Goal: Task Accomplishment & Management: Manage account settings

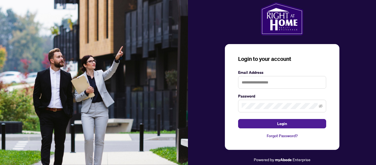
click at [249, 73] on label "Email Address" at bounding box center [282, 72] width 88 height 6
click at [248, 83] on input "text" at bounding box center [282, 82] width 88 height 13
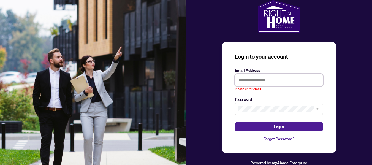
type input "**********"
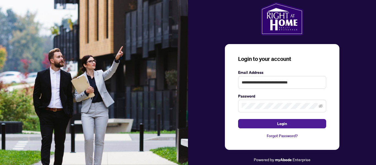
click at [287, 129] on div "**********" at bounding box center [282, 97] width 115 height 106
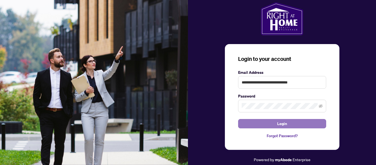
click at [289, 126] on button "Login" at bounding box center [282, 123] width 88 height 9
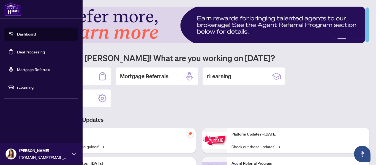
click at [40, 54] on link "Deal Processing" at bounding box center [31, 51] width 28 height 5
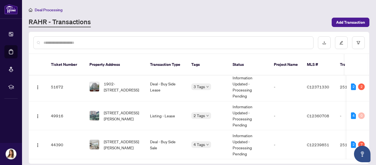
scroll to position [34, 0]
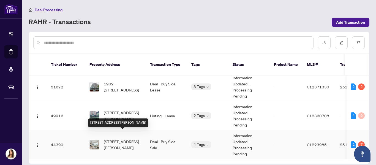
click at [122, 138] on span "[STREET_ADDRESS][PERSON_NAME]" at bounding box center [122, 144] width 37 height 12
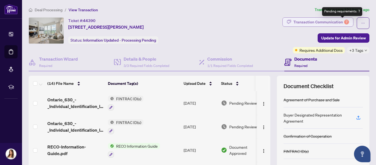
click at [344, 21] on div "7" at bounding box center [346, 22] width 5 height 5
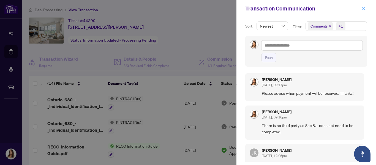
click at [362, 10] on icon "close" at bounding box center [364, 9] width 4 height 4
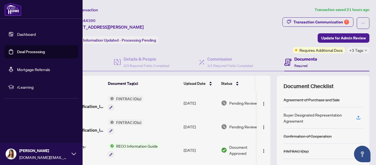
click at [32, 52] on link "Deal Processing" at bounding box center [31, 51] width 28 height 5
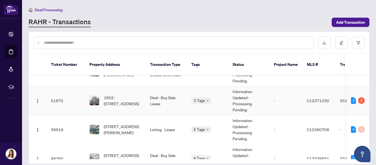
scroll to position [28, 0]
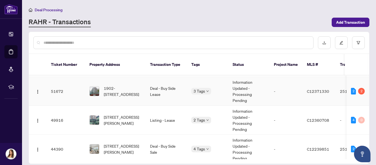
click at [157, 82] on td "Deal - Buy Side Lease" at bounding box center [166, 91] width 41 height 29
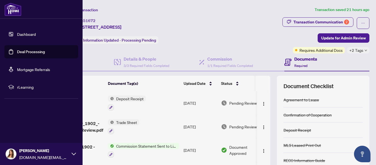
click at [20, 52] on link "Deal Processing" at bounding box center [31, 51] width 28 height 5
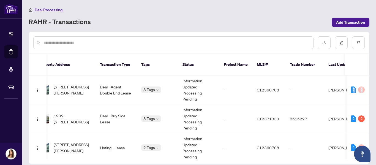
scroll to position [0, 96]
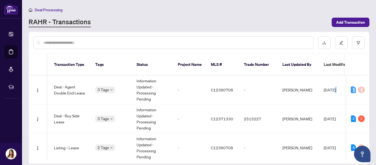
drag, startPoint x: 367, startPoint y: 75, endPoint x: 368, endPoint y: 92, distance: 16.6
click at [368, 92] on div "51692 [STREET_ADDRESS][PERSON_NAME] Deal - Agent Double End Lease 3 Tags Inform…" at bounding box center [199, 117] width 340 height 84
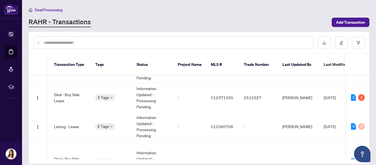
scroll to position [46, 96]
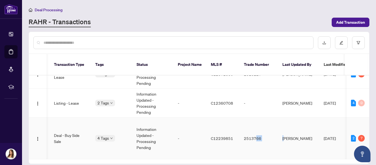
drag, startPoint x: 286, startPoint y: 150, endPoint x: 256, endPoint y: 150, distance: 29.2
click at [256, 150] on tr "44390 [STREET_ADDRESS][PERSON_NAME] Deal - Buy Side Sale 4 Tags Information Upd…" at bounding box center [201, 139] width 536 height 42
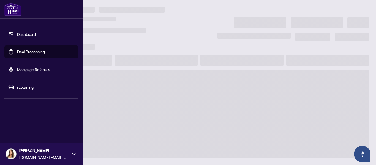
click at [30, 53] on link "Deal Processing" at bounding box center [31, 51] width 28 height 5
